Goal: Task Accomplishment & Management: Manage account settings

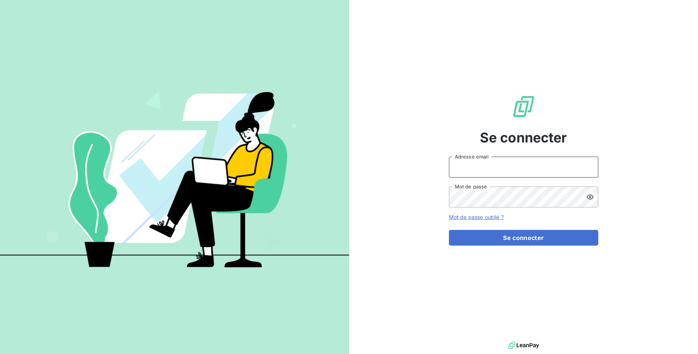
click at [522, 166] on input "Adresse email" at bounding box center [523, 167] width 149 height 21
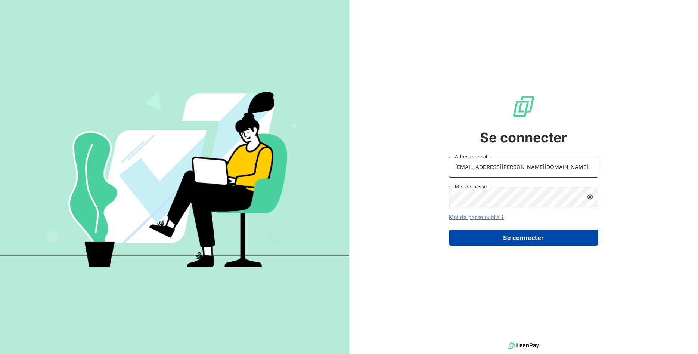
type input "[EMAIL_ADDRESS][PERSON_NAME][DOMAIN_NAME]"
click at [557, 237] on button "Se connecter" at bounding box center [523, 238] width 149 height 16
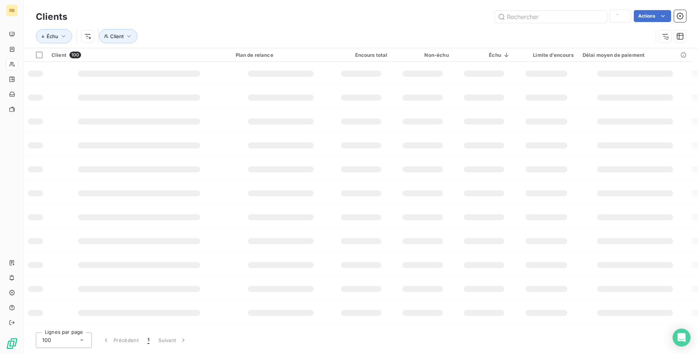
type input "SPARF"
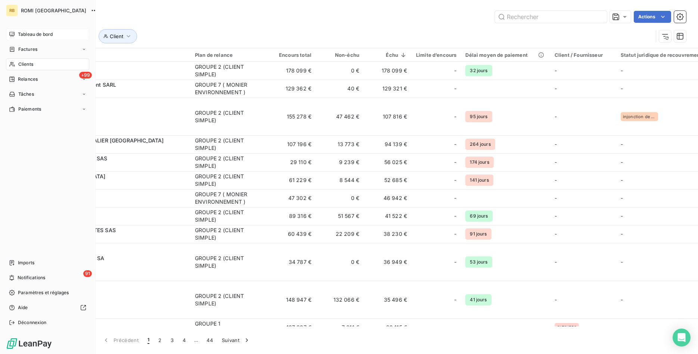
drag, startPoint x: 30, startPoint y: 31, endPoint x: 35, endPoint y: 31, distance: 5.2
click at [30, 31] on span "Tableau de bord" at bounding box center [35, 34] width 35 height 7
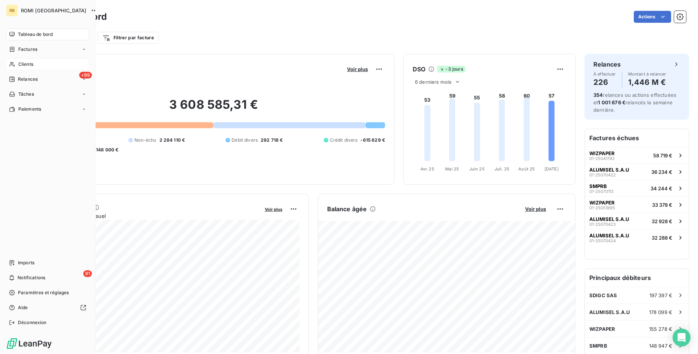
click at [30, 61] on span "Clients" at bounding box center [25, 64] width 15 height 7
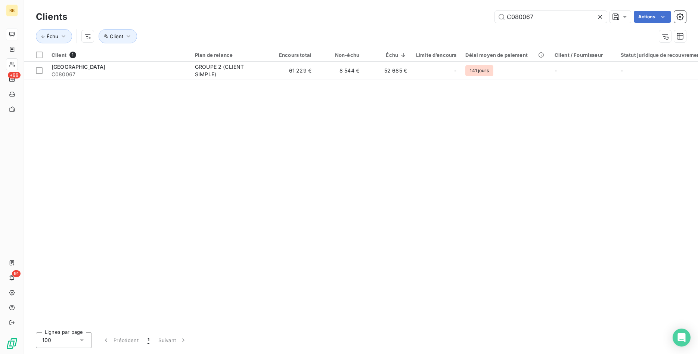
type input "C080067"
click at [350, 80] on div "Client 1 Plan de relance Encours total Non-échu Échu Limite d’encours Délai moy…" at bounding box center [361, 187] width 675 height 278
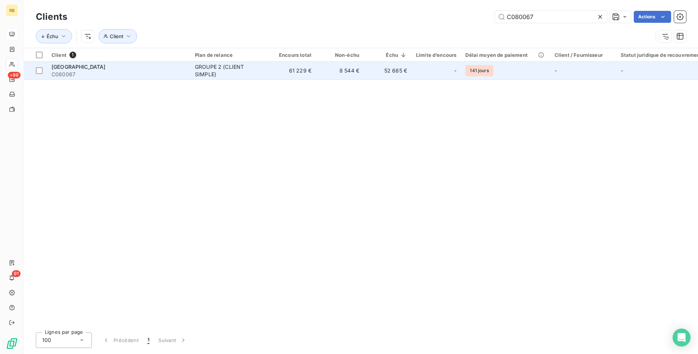
click at [350, 75] on td "8 544 €" at bounding box center [340, 71] width 48 height 18
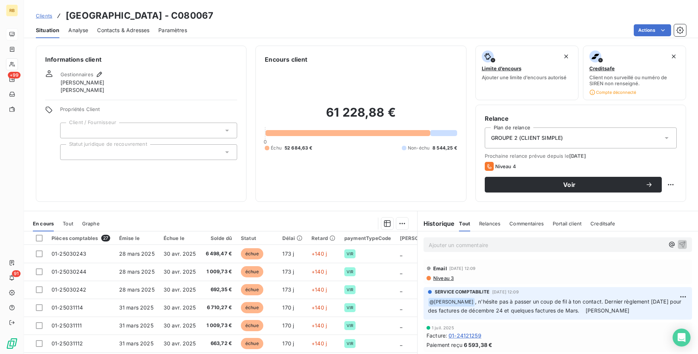
click at [133, 28] on span "Contacts & Adresses" at bounding box center [123, 30] width 52 height 7
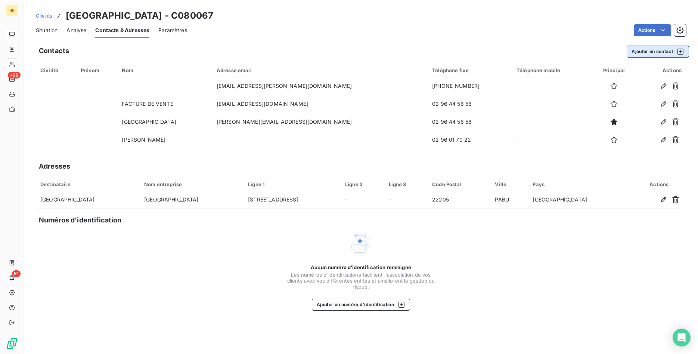
click at [660, 50] on button "Ajouter un contact" at bounding box center [658, 52] width 62 height 12
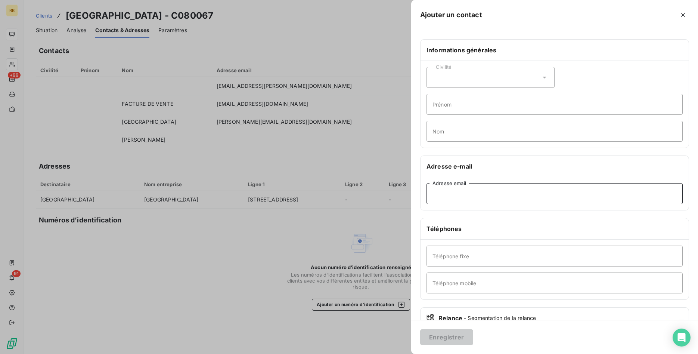
click at [451, 193] on input "Adresse email" at bounding box center [555, 193] width 256 height 21
paste input "[PERSON_NAME][EMAIL_ADDRESS][DOMAIN_NAME]"
type input "[PERSON_NAME][EMAIL_ADDRESS][DOMAIN_NAME]"
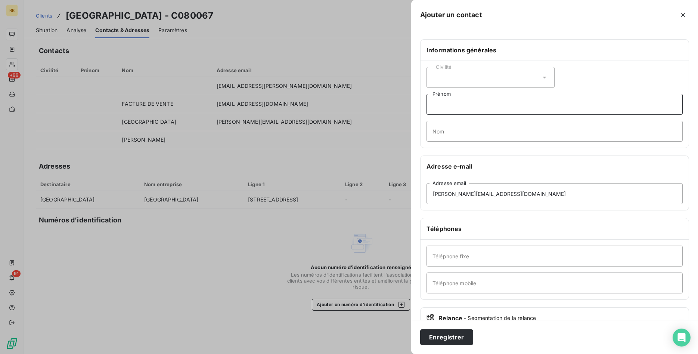
click at [449, 104] on input "Prénom" at bounding box center [555, 104] width 256 height 21
type input "RELANCE"
click at [459, 335] on button "Enregistrer" at bounding box center [446, 337] width 53 height 16
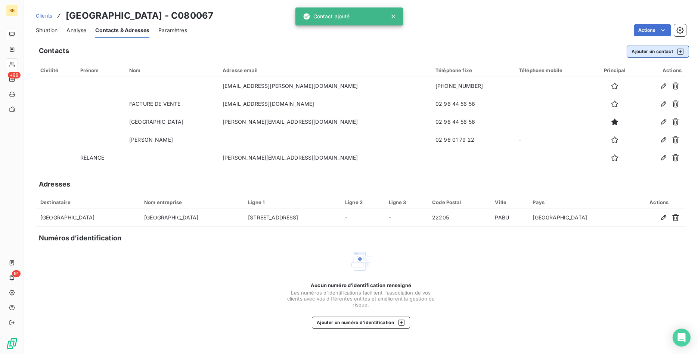
click at [651, 50] on button "Ajouter un contact" at bounding box center [658, 52] width 62 height 12
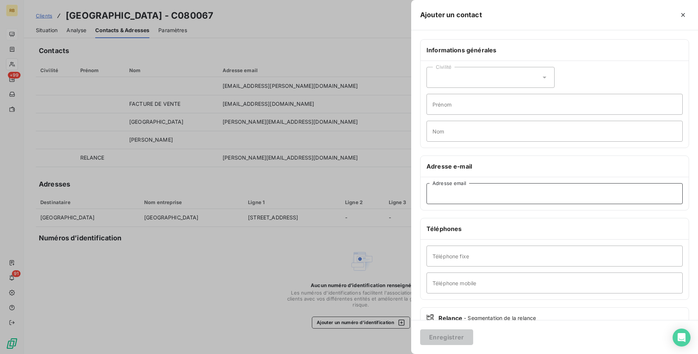
click at [473, 196] on input "Adresse email" at bounding box center [555, 193] width 256 height 21
paste input "[PERSON_NAME][EMAIL_ADDRESS][DOMAIN_NAME]"
type input "[PERSON_NAME][EMAIL_ADDRESS][DOMAIN_NAME]"
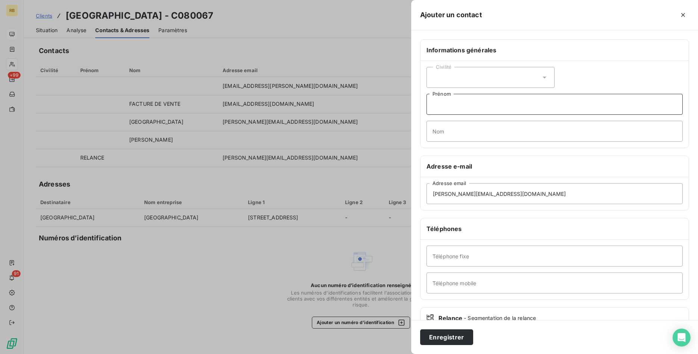
click at [447, 108] on input "Prénom" at bounding box center [555, 104] width 256 height 21
type input "RELANCE"
click at [463, 336] on button "Enregistrer" at bounding box center [446, 337] width 53 height 16
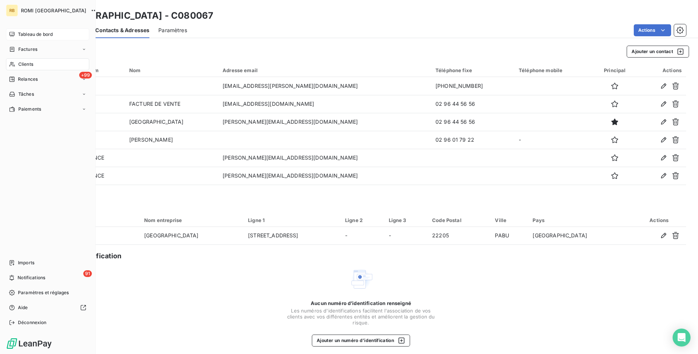
drag, startPoint x: 41, startPoint y: 33, endPoint x: 71, endPoint y: 33, distance: 29.9
click at [41, 33] on span "Tableau de bord" at bounding box center [35, 34] width 35 height 7
